Goal: Download file/media

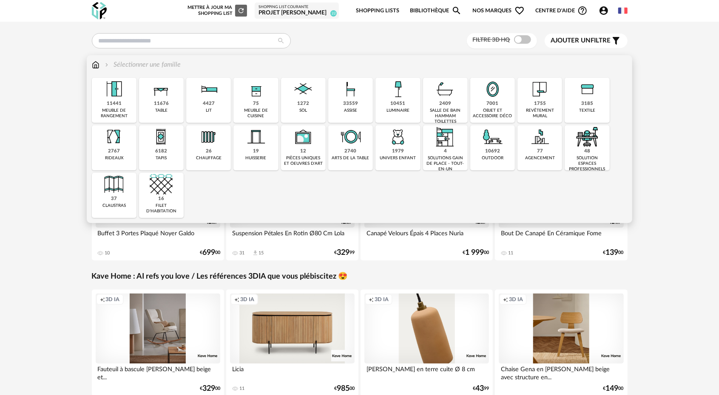
click at [111, 100] on div "11441 meuble de rangement" at bounding box center [114, 100] width 45 height 45
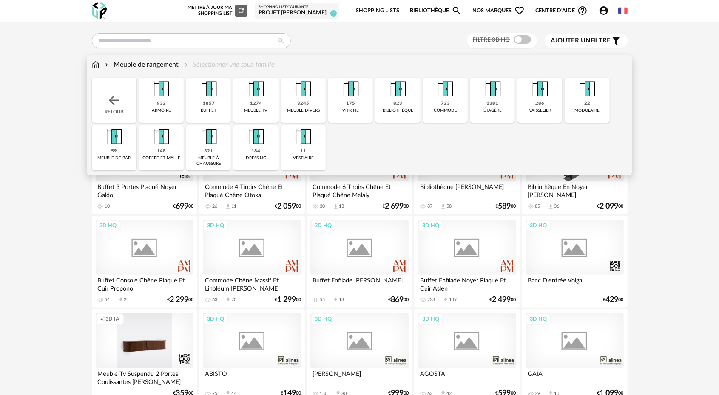
click at [219, 98] on img at bounding box center [208, 89] width 23 height 23
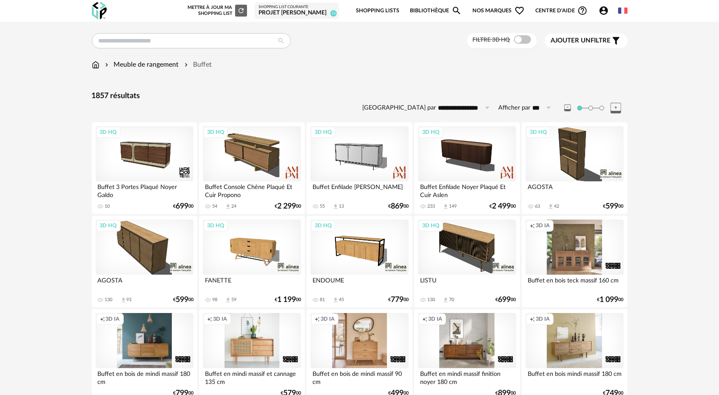
click at [519, 42] on span at bounding box center [522, 39] width 17 height 9
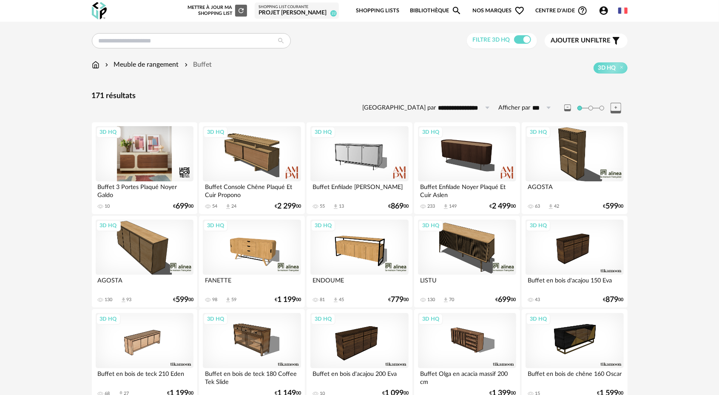
click at [151, 159] on div "3D HQ" at bounding box center [145, 153] width 98 height 55
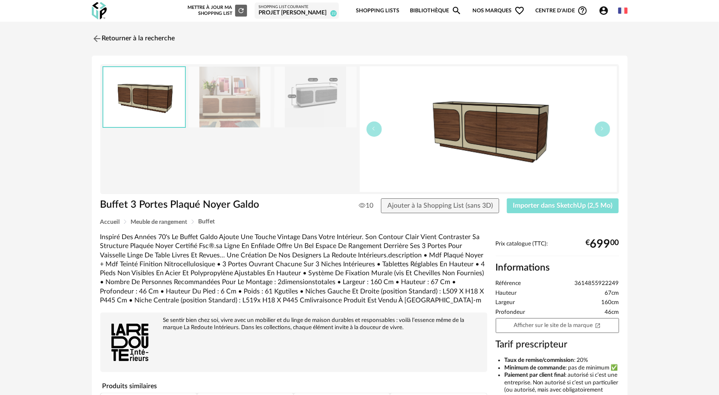
click at [566, 207] on span "Importer dans SketchUp (2,5 Mo)" at bounding box center [562, 205] width 99 height 7
